Goal: Information Seeking & Learning: Learn about a topic

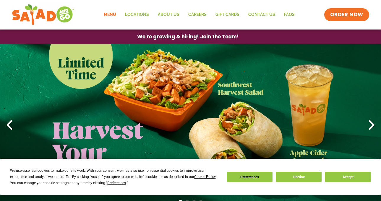
click at [111, 14] on link "Menu" at bounding box center [109, 15] width 21 height 14
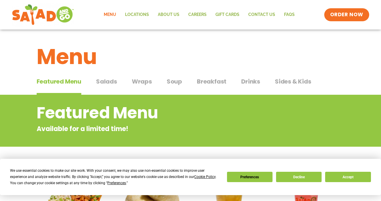
click at [101, 82] on span "Salads" at bounding box center [106, 81] width 21 height 9
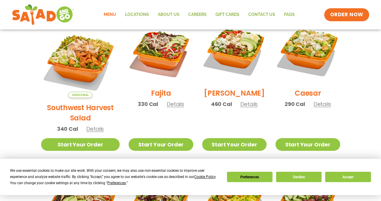
scroll to position [177, 0]
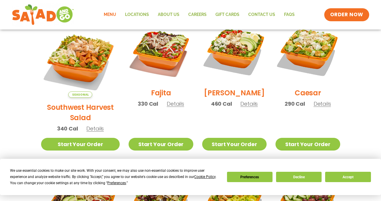
click at [81, 102] on h2 "Southwest Harvest Salad" at bounding box center [80, 112] width 79 height 21
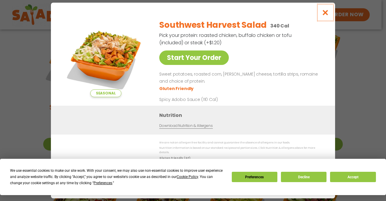
click at [324, 14] on icon "Close modal" at bounding box center [324, 12] width 7 height 6
